Goal: Task Accomplishment & Management: Manage account settings

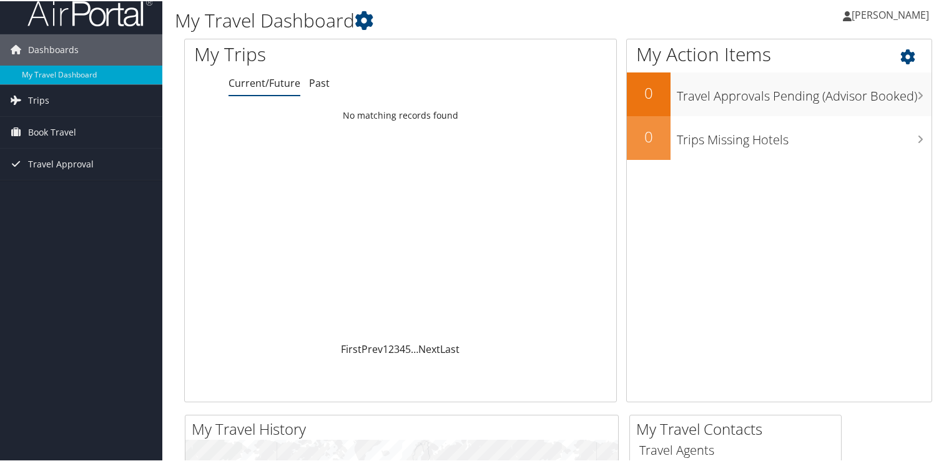
scroll to position [10, 0]
click at [74, 109] on link "Trips" at bounding box center [81, 100] width 162 height 31
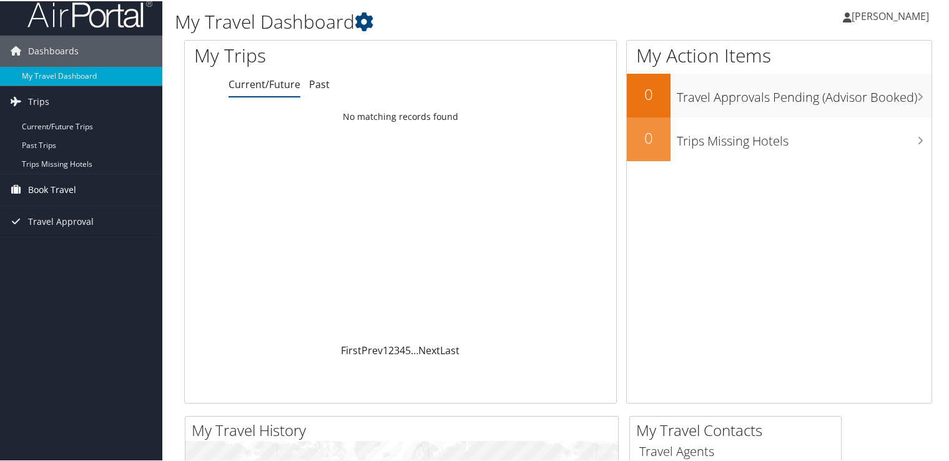
click at [63, 184] on span "Book Travel" at bounding box center [52, 188] width 48 height 31
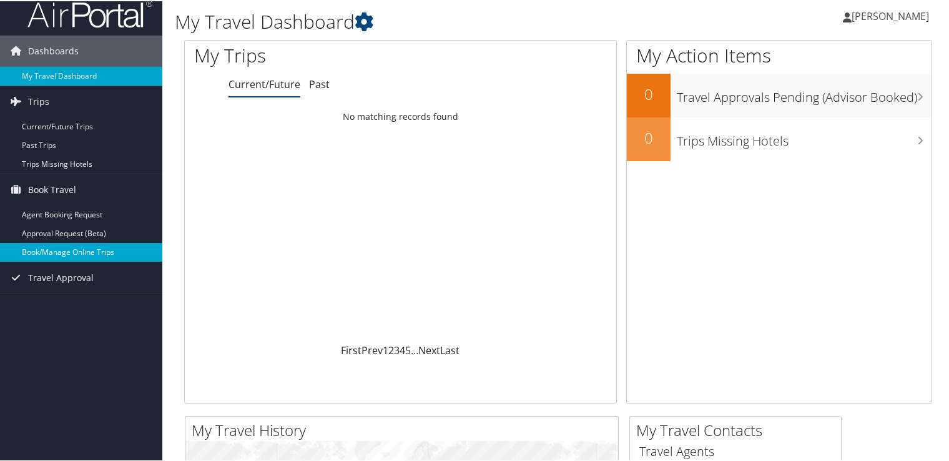
click at [139, 250] on link "Book/Manage Online Trips" at bounding box center [81, 251] width 162 height 19
click at [858, 16] on span "[PERSON_NAME]" at bounding box center [890, 15] width 77 height 14
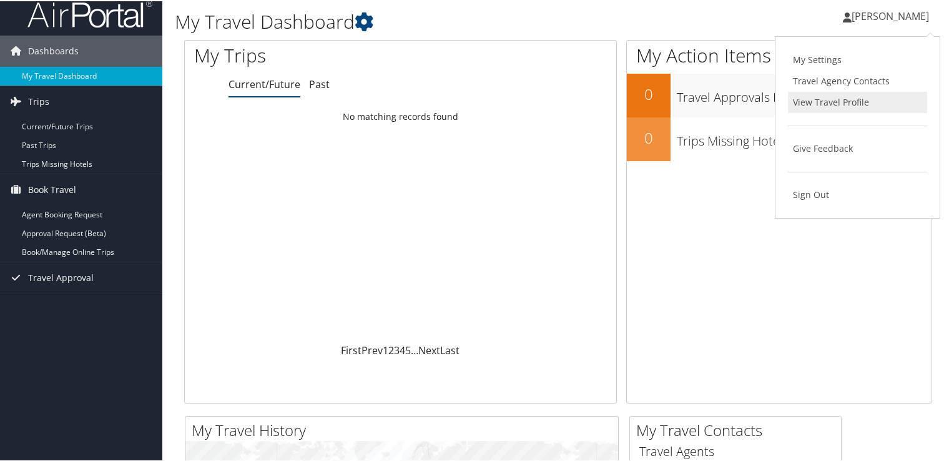
click at [817, 104] on link "View Travel Profile" at bounding box center [857, 101] width 139 height 21
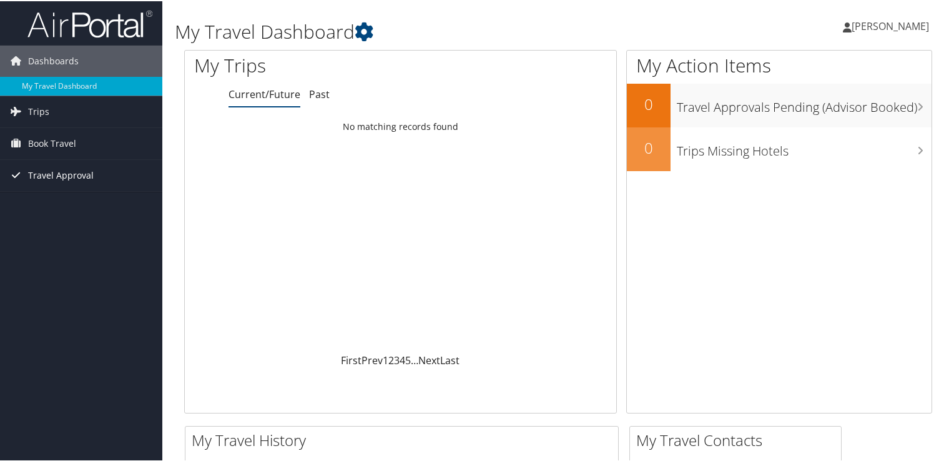
click at [90, 172] on span "Travel Approval" at bounding box center [61, 174] width 66 height 31
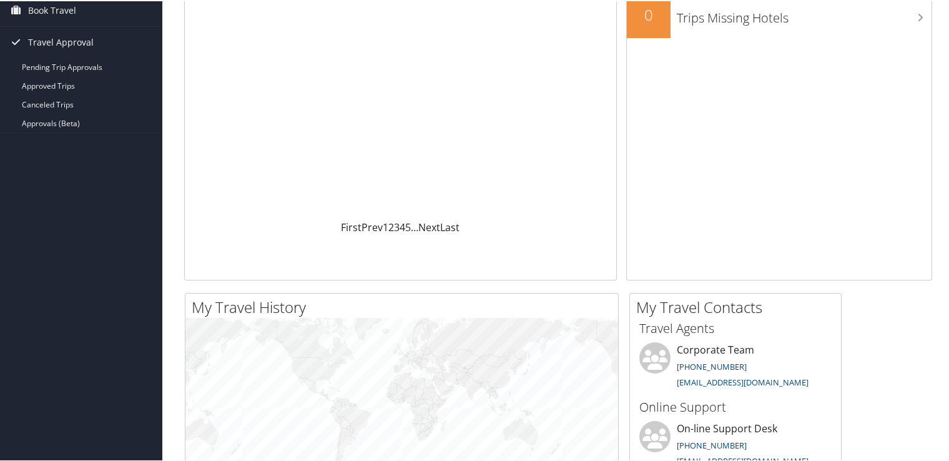
scroll to position [118, 0]
